Goal: Information Seeking & Learning: Learn about a topic

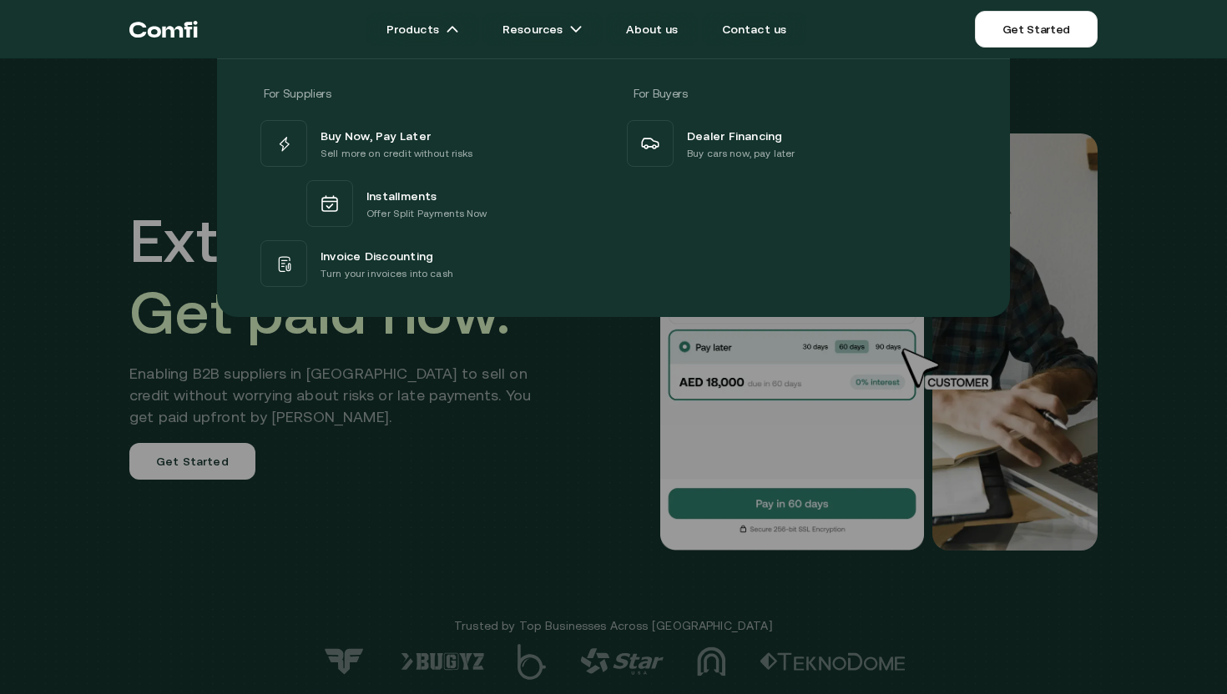
click at [408, 461] on div at bounding box center [613, 405] width 1227 height 694
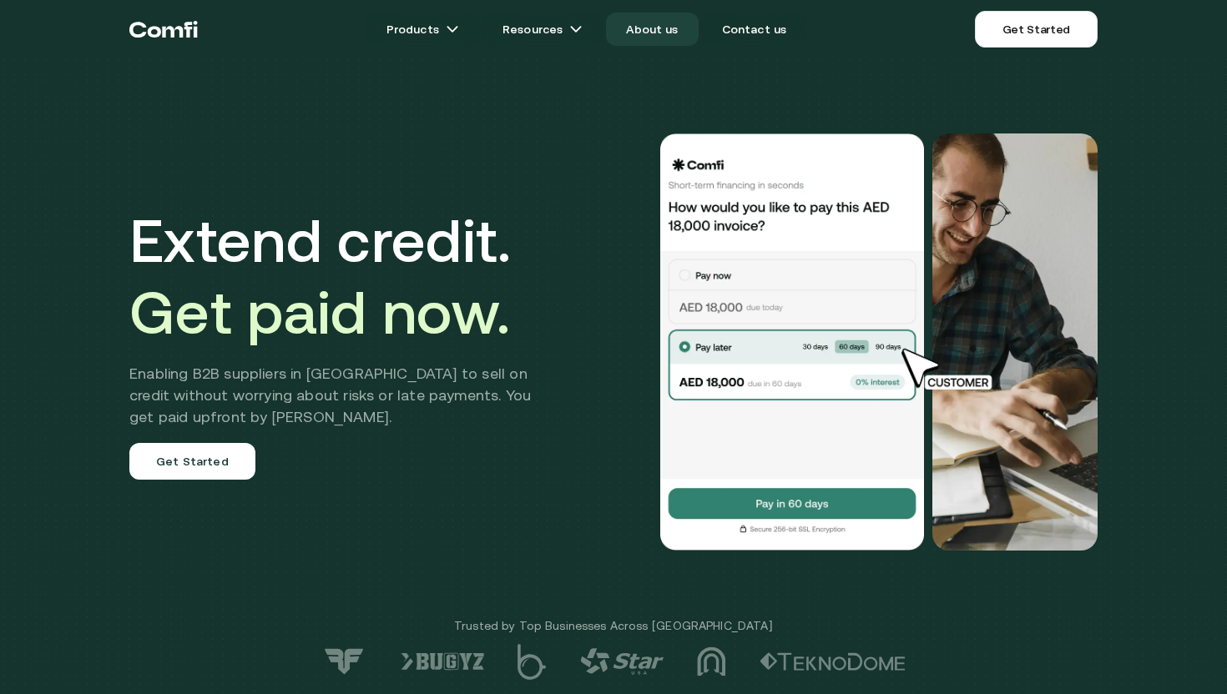
click at [658, 22] on link "About us" at bounding box center [652, 29] width 92 height 33
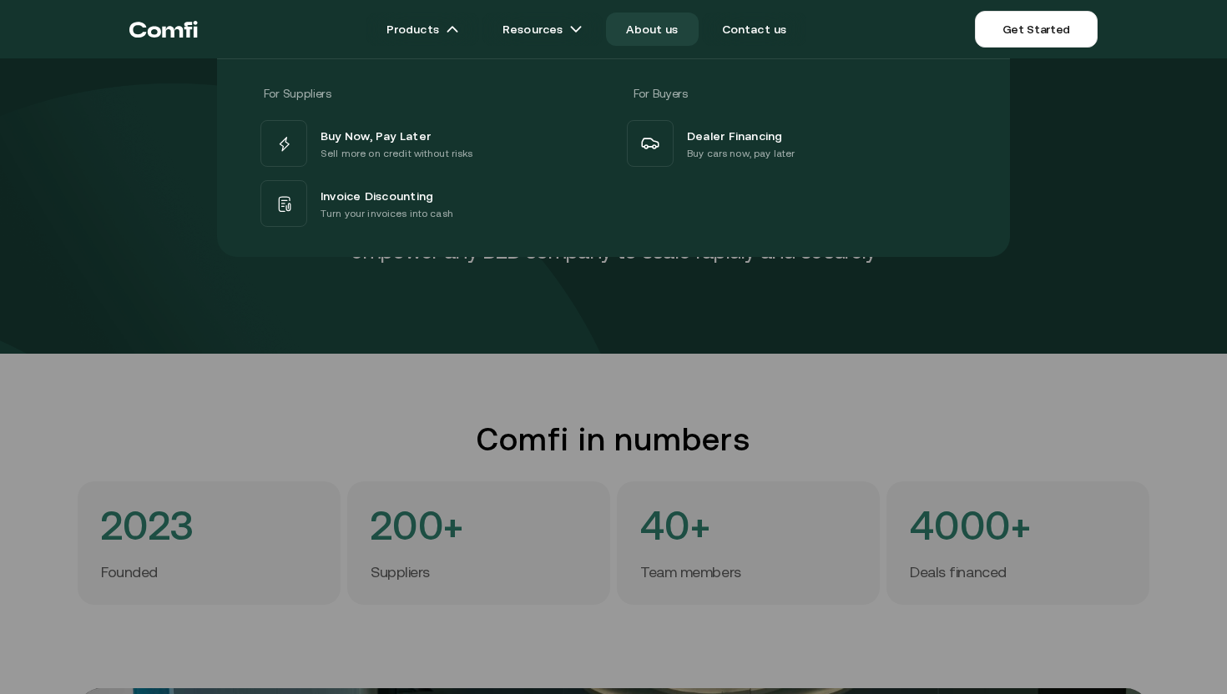
click at [168, 31] on icon "Return to the top of the Comfi home page" at bounding box center [163, 29] width 68 height 50
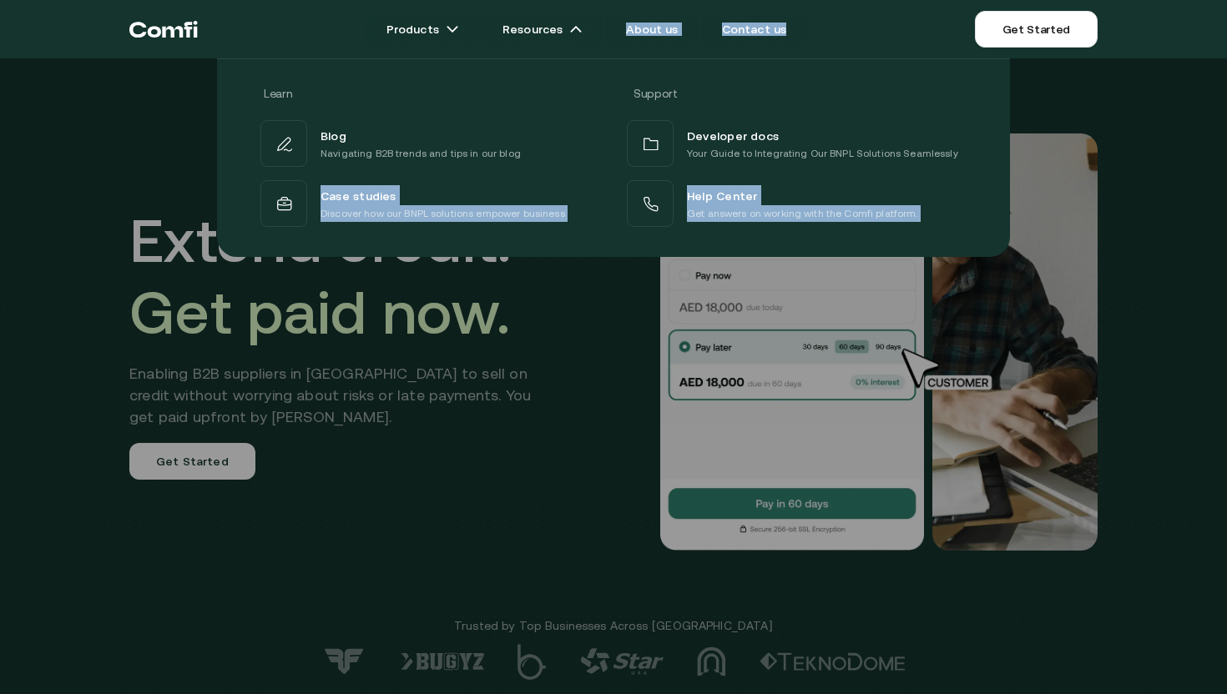
drag, startPoint x: 147, startPoint y: 239, endPoint x: 316, endPoint y: 310, distance: 183.7
click at [316, 48] on div "Products Resources Learn Support Blog Navigating B2B trends and tips in our blo…" at bounding box center [648, 29] width 900 height 37
click at [189, 301] on div at bounding box center [613, 405] width 1227 height 694
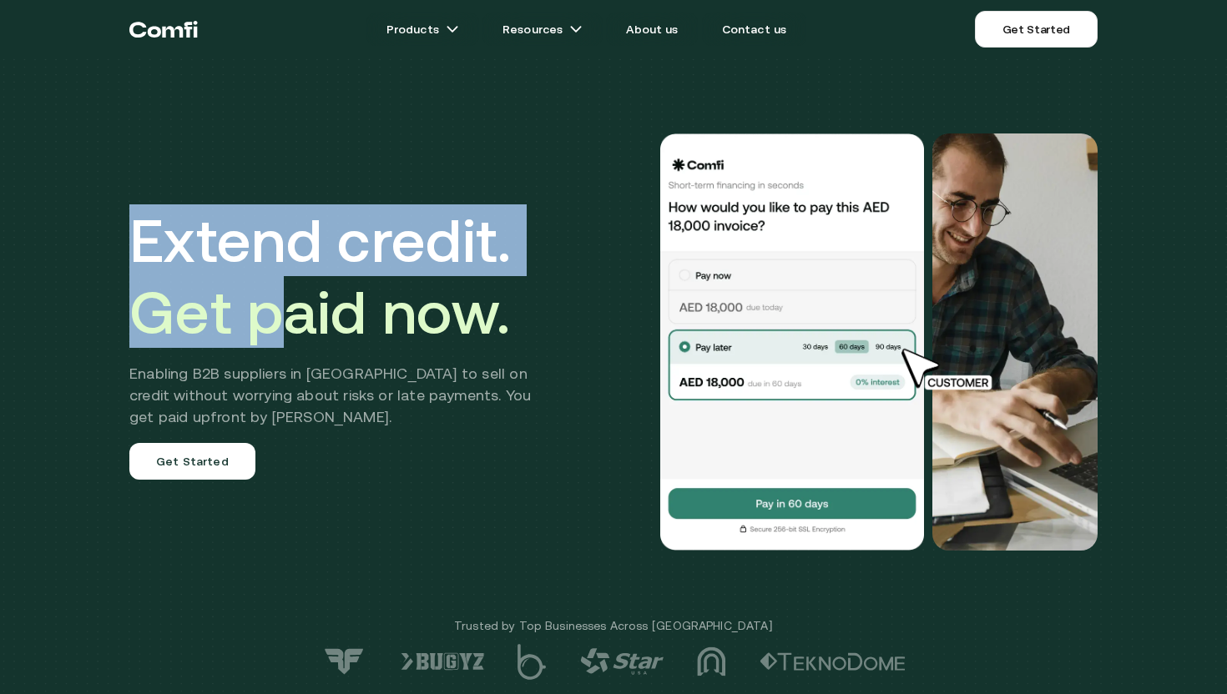
drag, startPoint x: 89, startPoint y: 222, endPoint x: 289, endPoint y: 350, distance: 236.9
click at [289, 348] on div "Extend credit. Get paid now. Enabling B2B suppliers in [GEOGRAPHIC_DATA] to sel…" at bounding box center [613, 353] width 1227 height 707
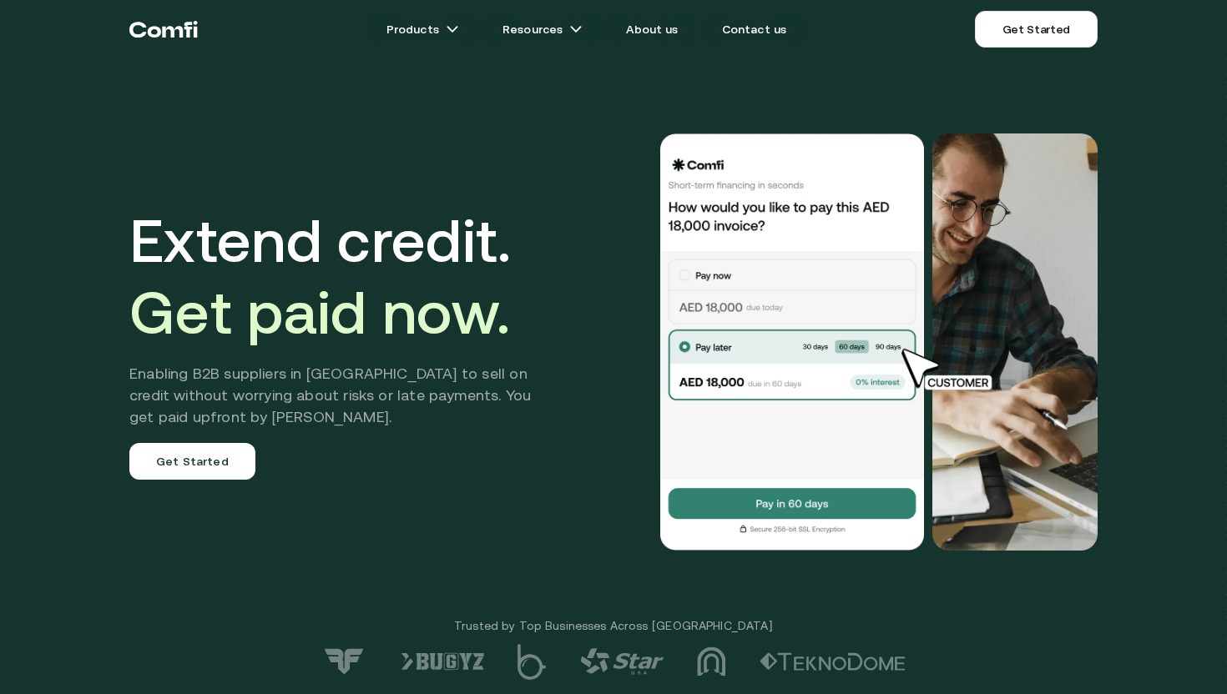
click at [349, 422] on h2 "Enabling B2B suppliers in [GEOGRAPHIC_DATA] to sell on credit without worrying …" at bounding box center [342, 395] width 427 height 65
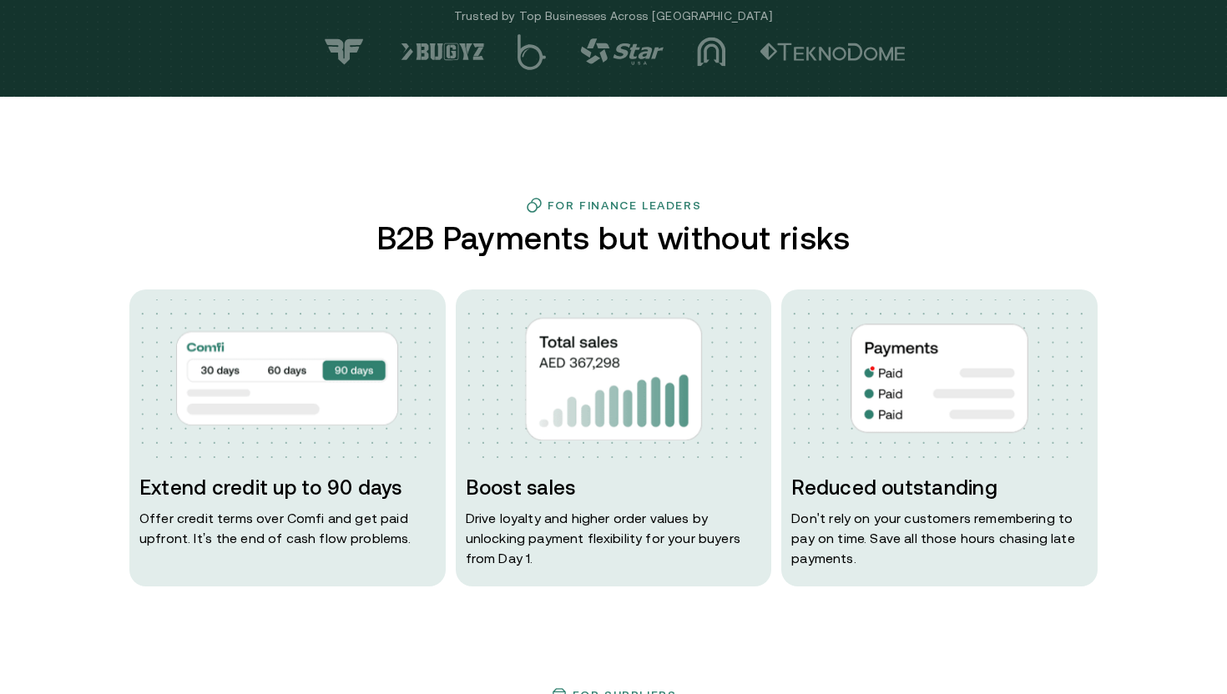
scroll to position [645, 0]
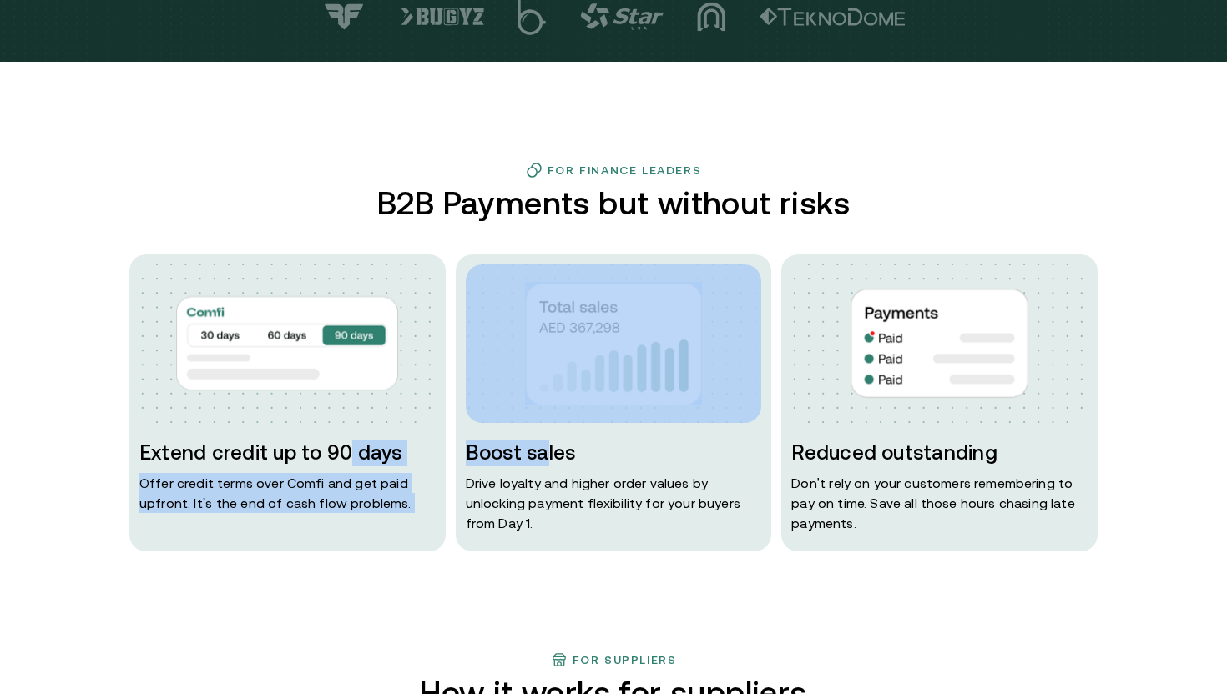
drag, startPoint x: 405, startPoint y: 455, endPoint x: 541, endPoint y: 462, distance: 136.3
click at [541, 462] on div "Extend credit up to 90 days Offer credit terms over Comfi and get paid upfront.…" at bounding box center [613, 403] width 968 height 297
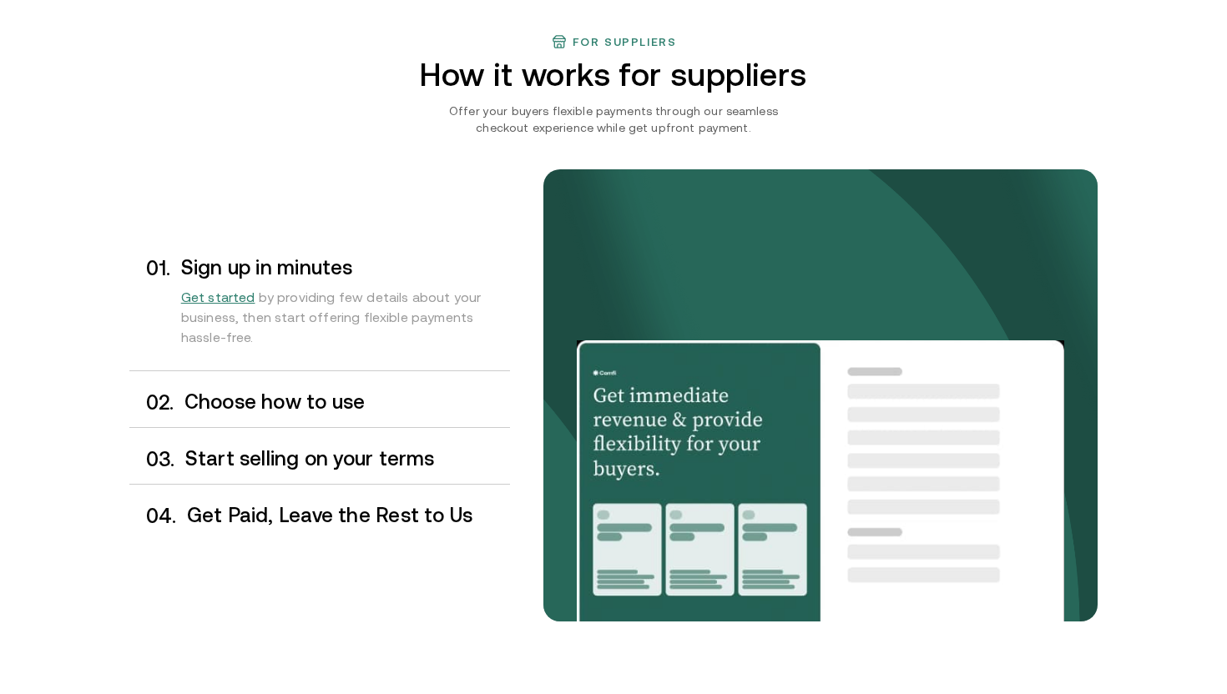
scroll to position [1275, 0]
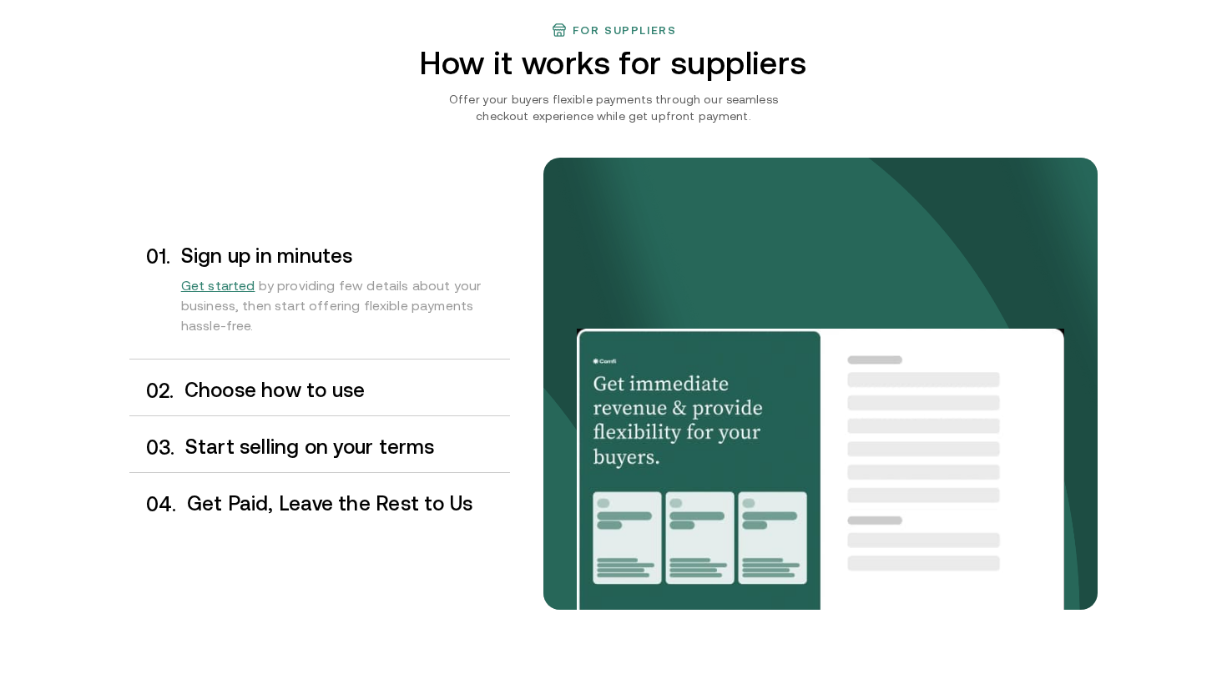
drag, startPoint x: 773, startPoint y: 240, endPoint x: 719, endPoint y: 348, distance: 121.3
click at [719, 348] on div at bounding box center [820, 404] width 487 height 411
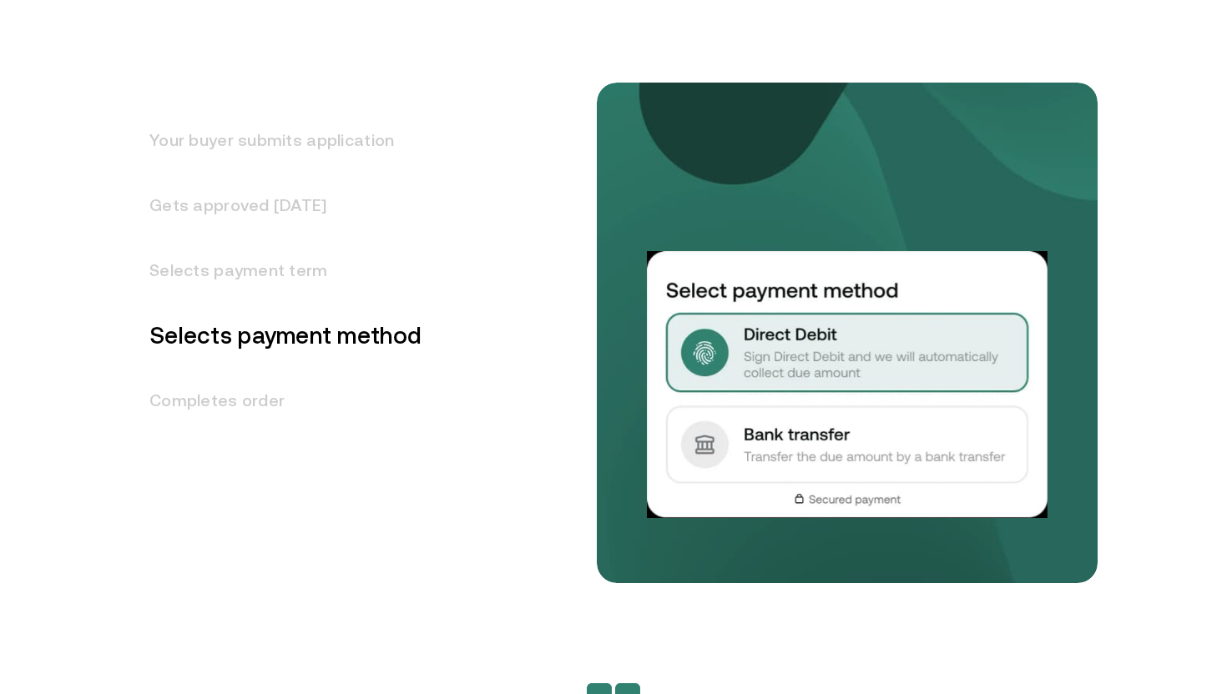
scroll to position [2179, 0]
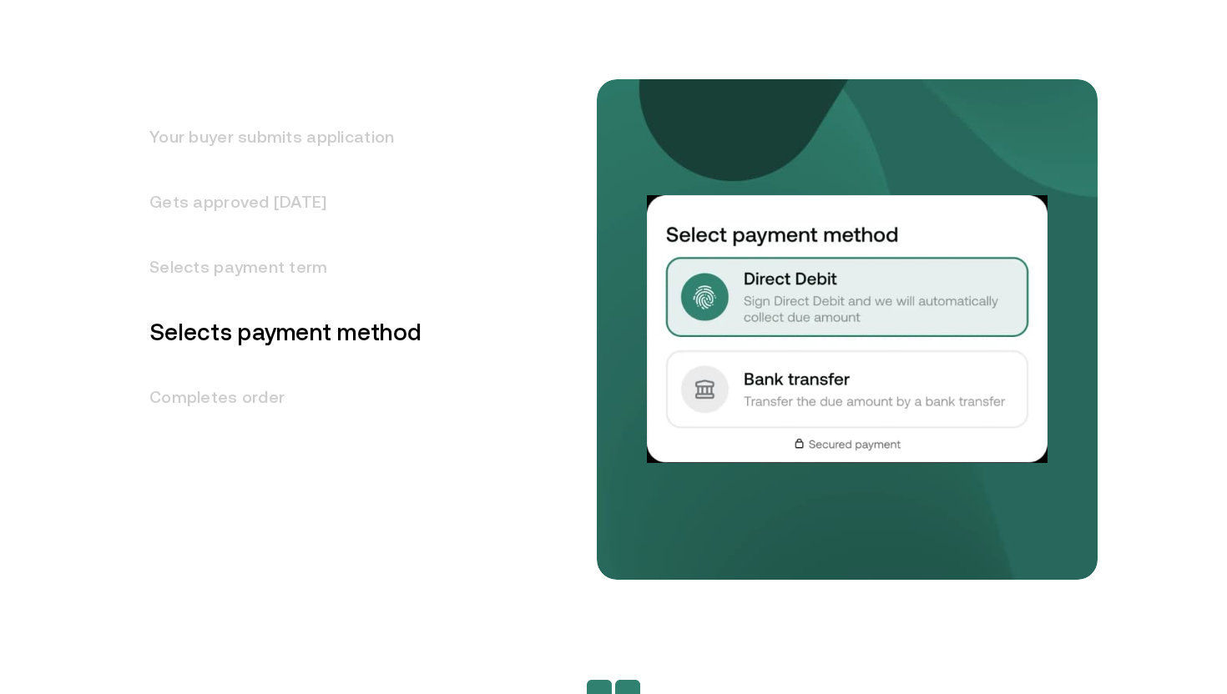
click at [305, 277] on h3 "Selects payment term" at bounding box center [275, 267] width 292 height 65
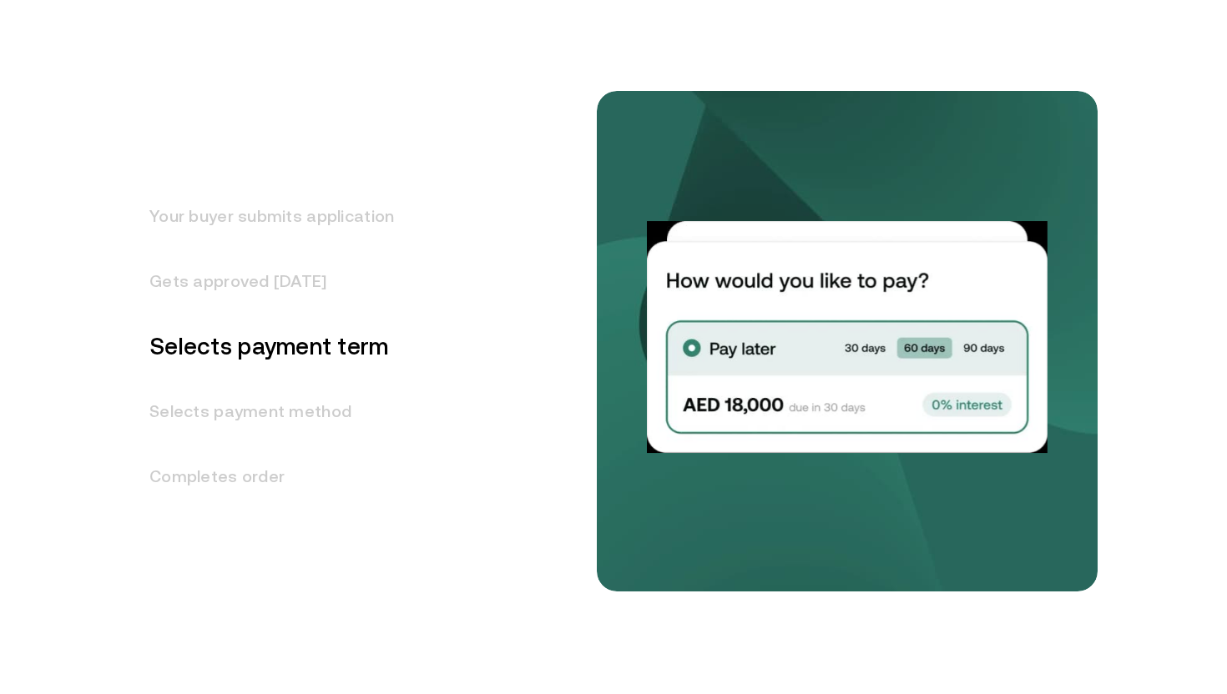
click at [304, 273] on h3 "Gets approved [DATE]" at bounding box center [261, 281] width 265 height 65
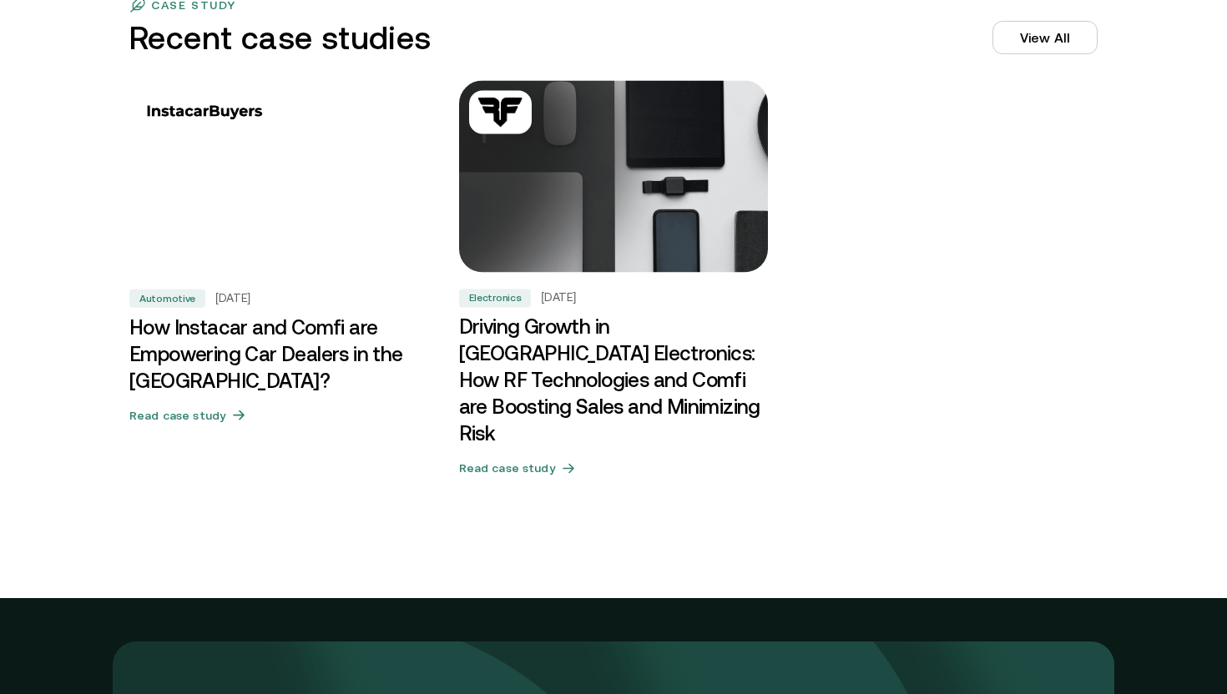
scroll to position [5174, 0]
